Goal: Obtain resource: Download file/media

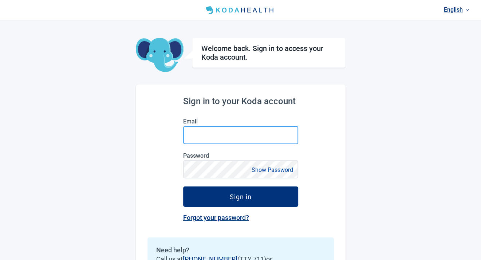
click at [219, 137] on input "Email" at bounding box center [240, 135] width 115 height 18
click at [223, 135] on input "Email" at bounding box center [240, 135] width 115 height 18
type input "[EMAIL_ADDRESS][DOMAIN_NAME]"
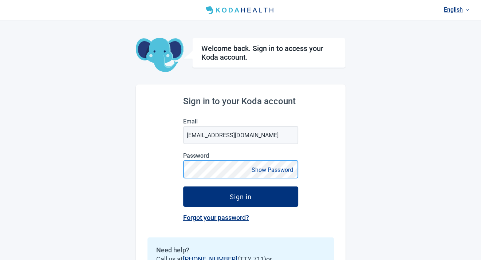
click at [183, 186] on button "Sign in" at bounding box center [240, 196] width 115 height 20
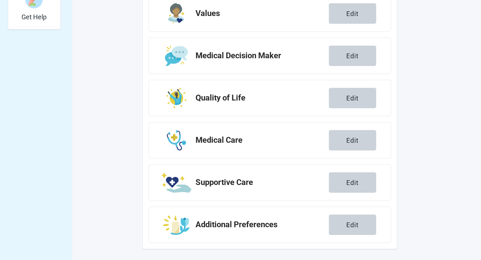
scroll to position [50, 0]
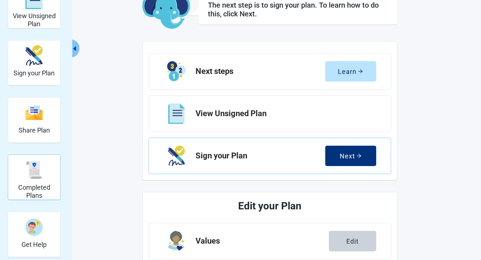
click at [45, 190] on h2 "Completed Plans" at bounding box center [34, 192] width 46 height 16
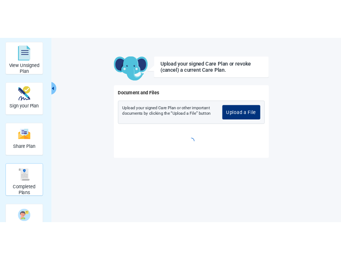
scroll to position [26, 0]
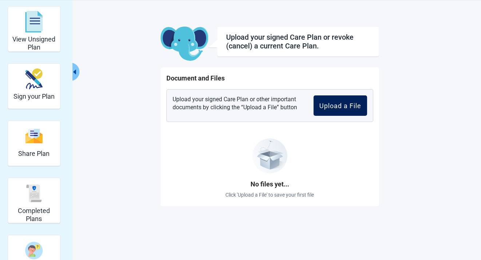
click at [330, 110] on button "Upload a File" at bounding box center [341, 105] width 54 height 20
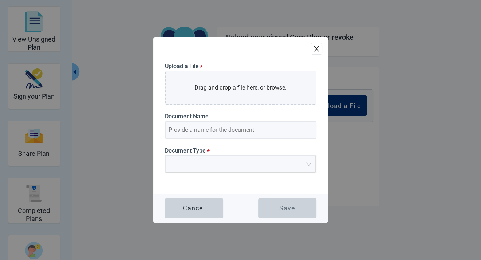
click at [315, 49] on icon "close" at bounding box center [316, 48] width 7 height 7
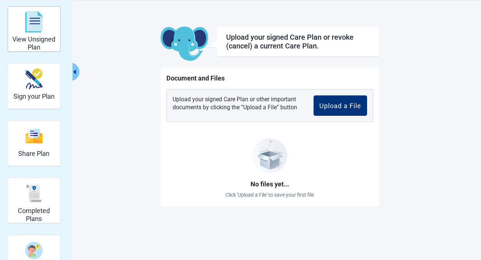
click at [39, 41] on h2 "View Unsigned Plan" at bounding box center [34, 43] width 46 height 16
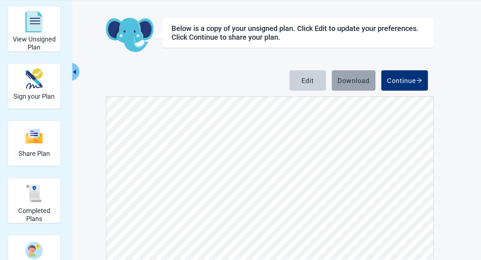
click at [350, 84] on div "Download" at bounding box center [354, 80] width 32 height 7
